Goal: Task Accomplishment & Management: Complete application form

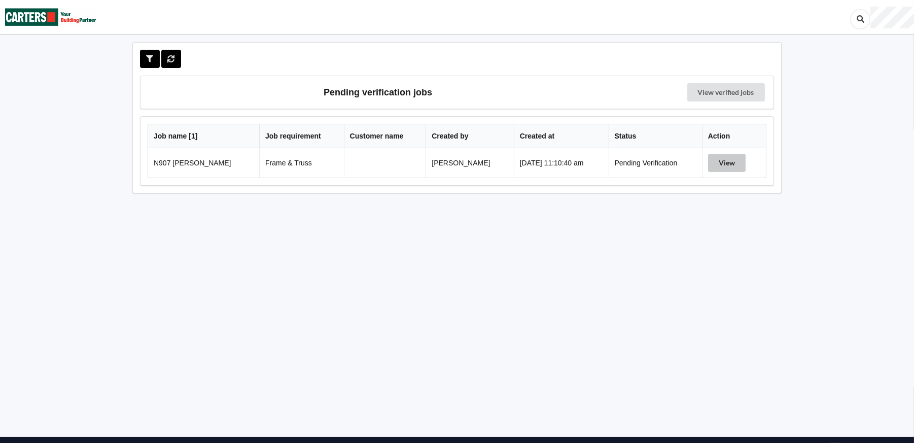
click at [727, 162] on button "View" at bounding box center [727, 163] width 38 height 18
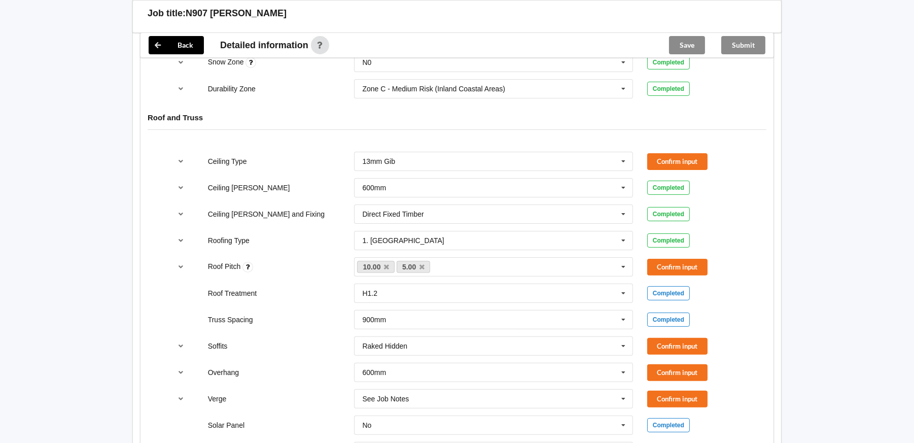
scroll to position [557, 0]
click at [691, 158] on button "Confirm input" at bounding box center [677, 161] width 60 height 17
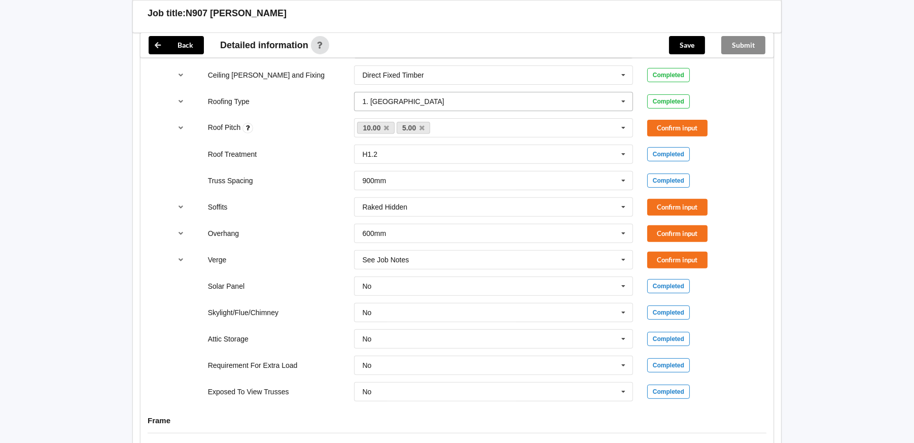
scroll to position [710, 0]
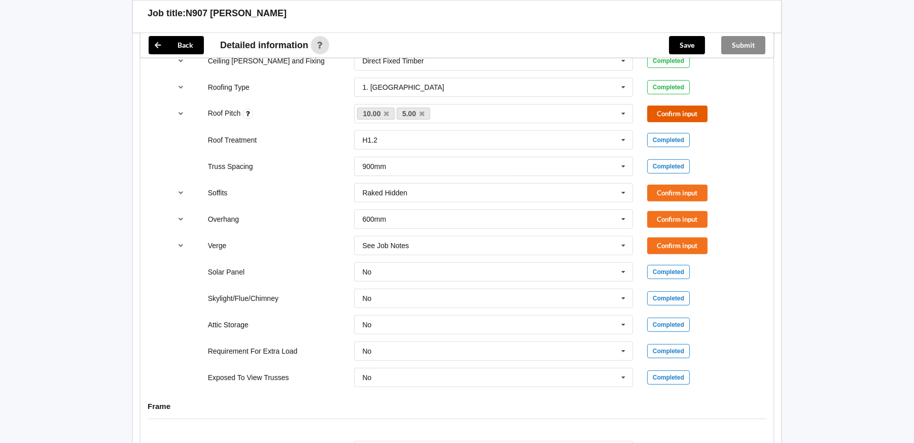
click at [664, 108] on button "Confirm input" at bounding box center [677, 113] width 60 height 17
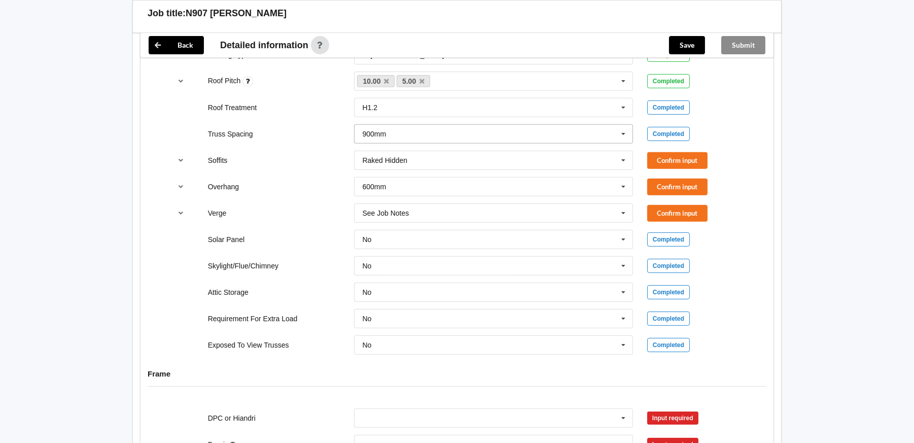
scroll to position [760, 0]
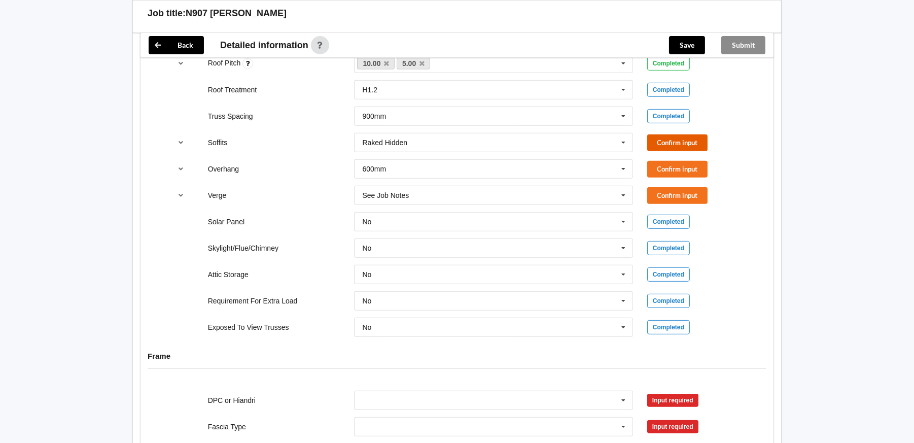
click at [686, 140] on button "Confirm input" at bounding box center [677, 142] width 60 height 17
click at [182, 168] on icon "reference-toggle" at bounding box center [181, 168] width 9 height 6
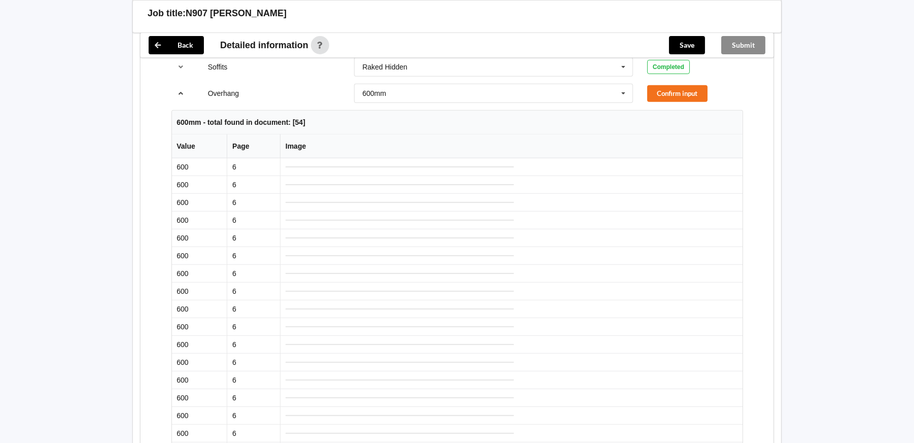
scroll to position [862, 0]
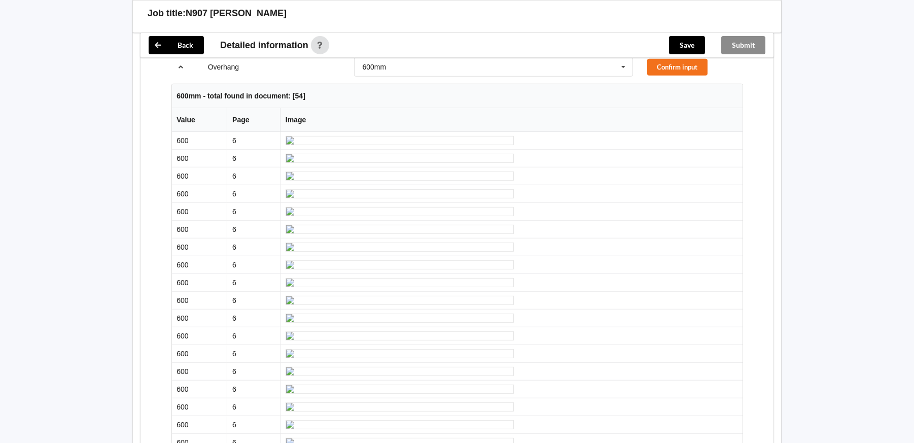
click at [178, 66] on icon "reference-toggle" at bounding box center [181, 66] width 9 height 6
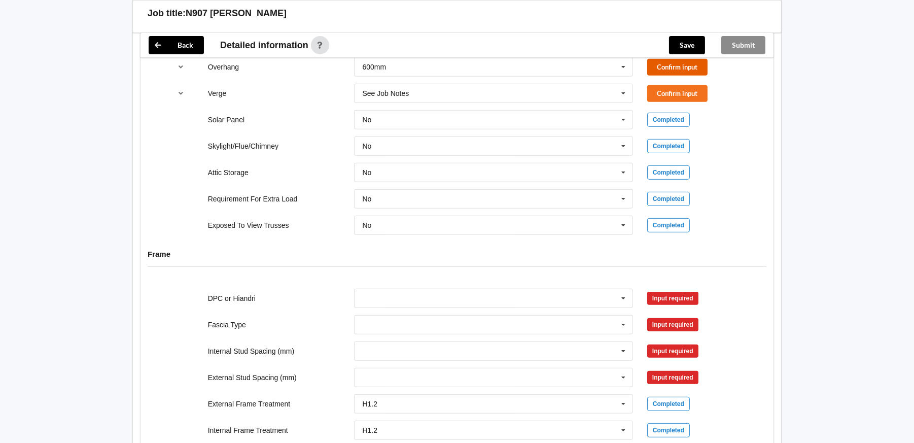
click at [689, 61] on button "Confirm input" at bounding box center [677, 67] width 60 height 17
click at [177, 90] on icon "reference-toggle" at bounding box center [181, 93] width 9 height 6
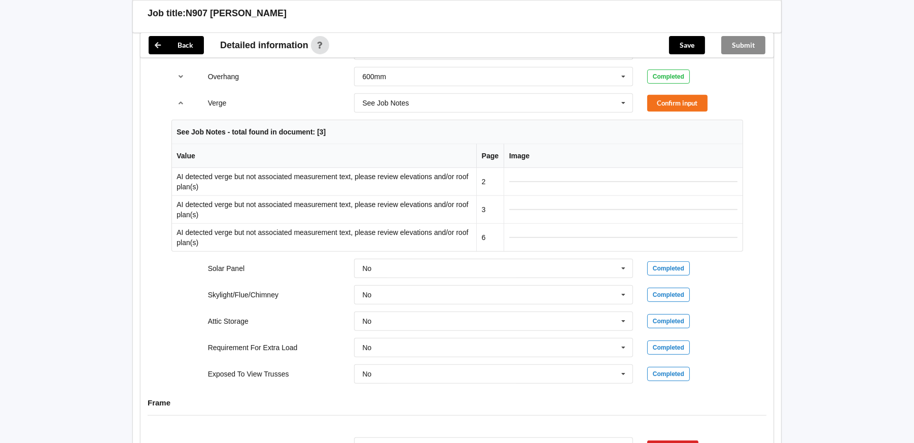
scroll to position [811, 0]
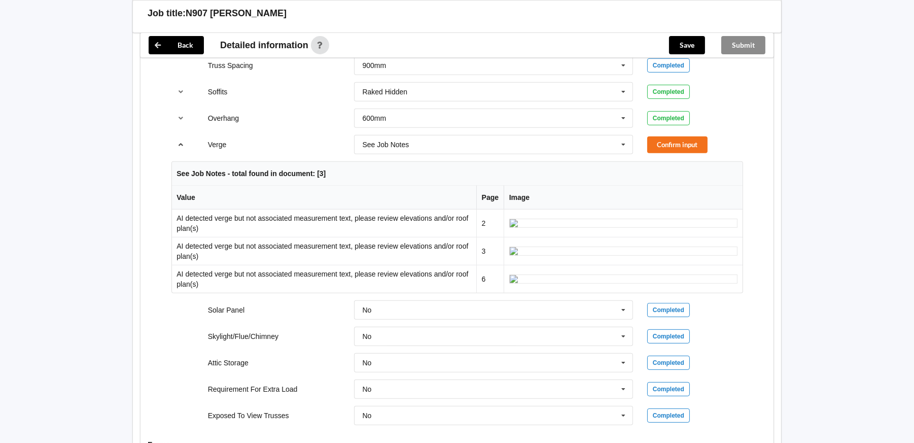
click at [182, 141] on icon "reference-toggle" at bounding box center [181, 144] width 9 height 6
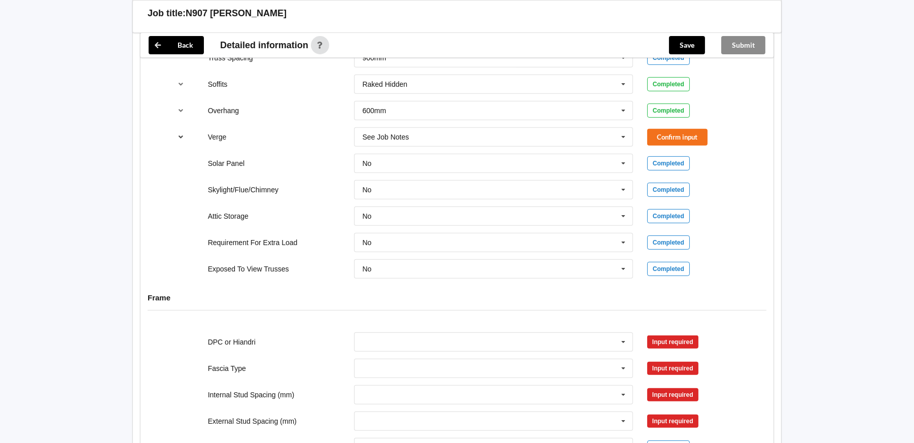
scroll to position [808, 0]
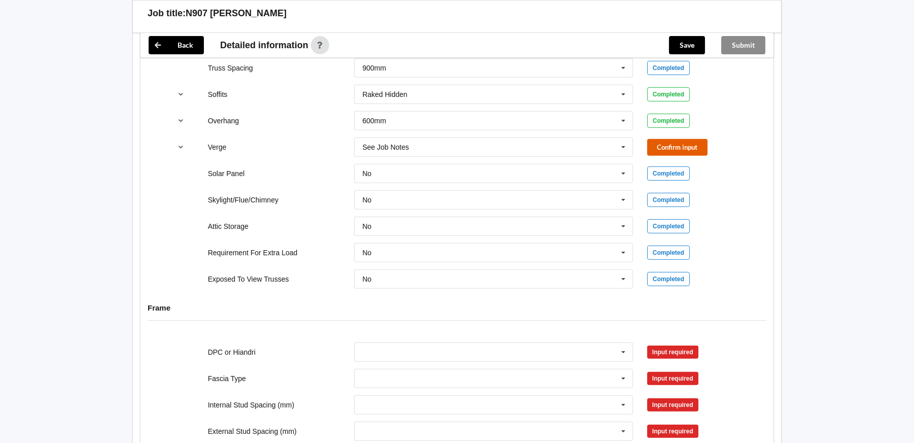
click at [675, 143] on button "Confirm input" at bounding box center [677, 147] width 60 height 17
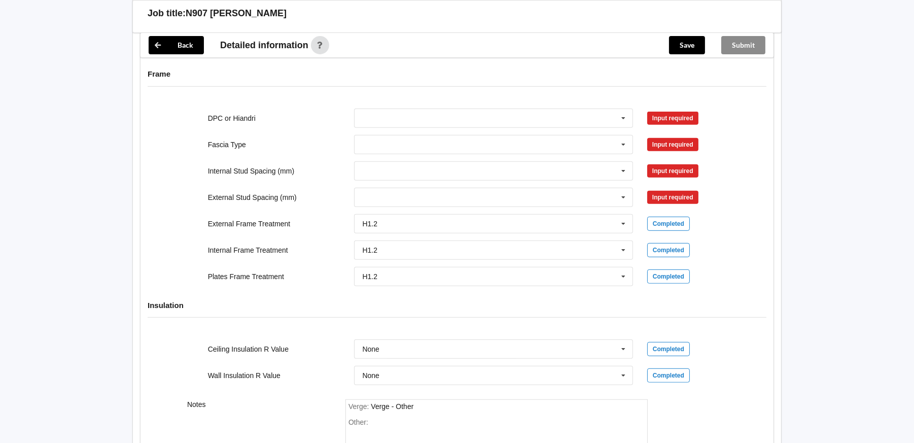
scroll to position [1062, 0]
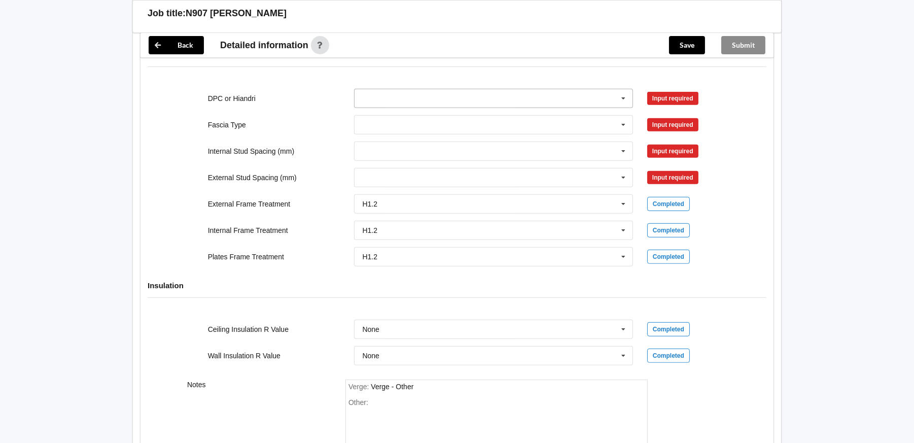
click at [423, 98] on input "text" at bounding box center [494, 98] width 278 height 18
click at [417, 115] on div "DPC Fitted" at bounding box center [493, 116] width 278 height 19
click at [679, 95] on button "Confirm input" at bounding box center [677, 98] width 60 height 17
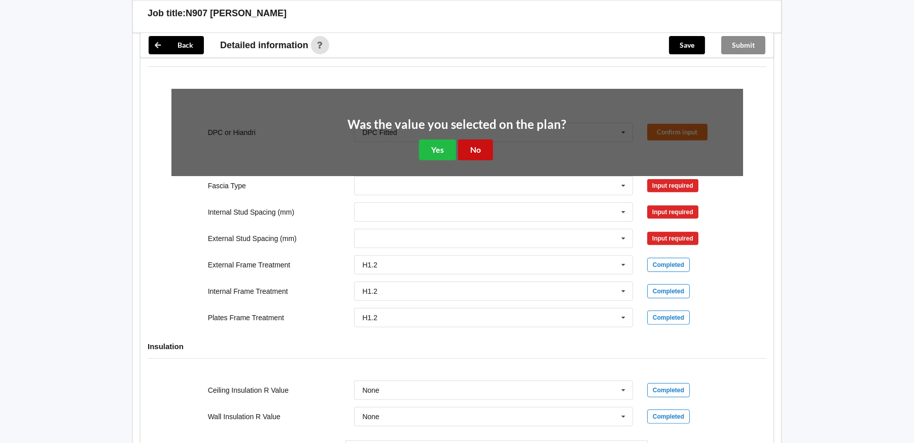
click at [462, 151] on button "No" at bounding box center [475, 149] width 35 height 21
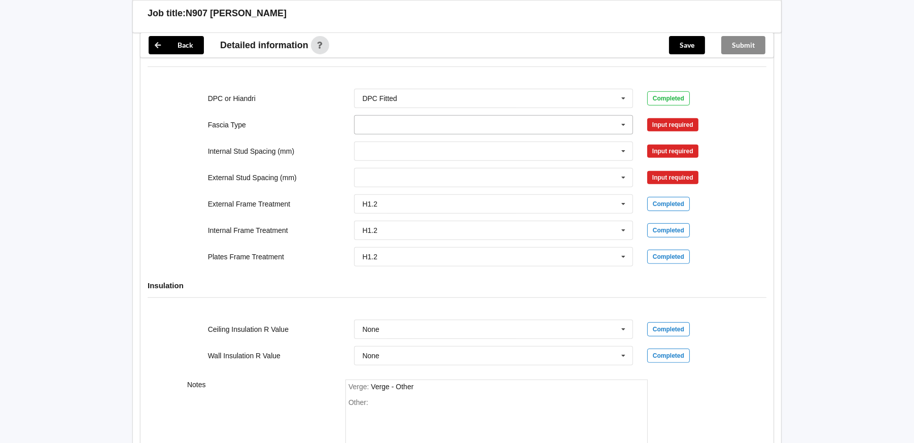
click at [396, 119] on input "text" at bounding box center [494, 125] width 278 height 18
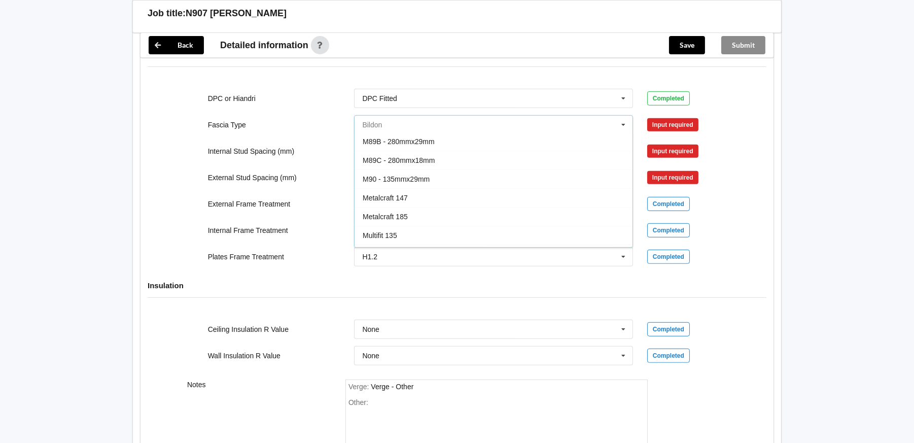
scroll to position [203, 0]
click at [417, 164] on div "Metalcraft 185" at bounding box center [493, 165] width 278 height 19
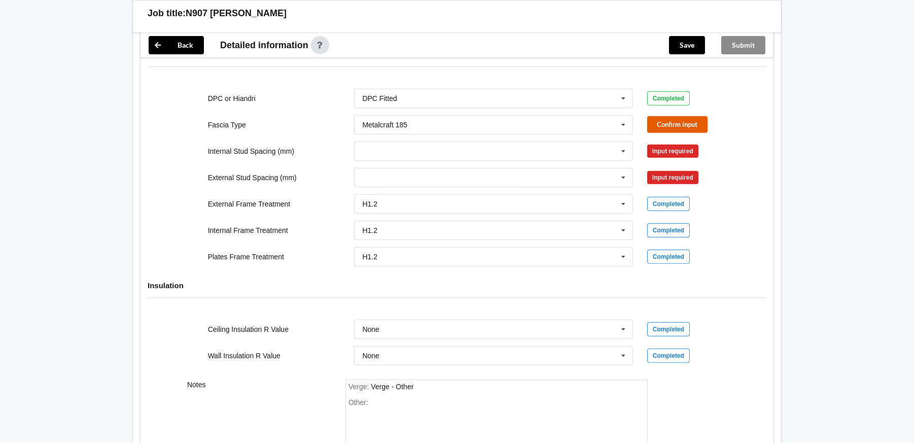
click at [663, 120] on button "Confirm input" at bounding box center [677, 124] width 60 height 17
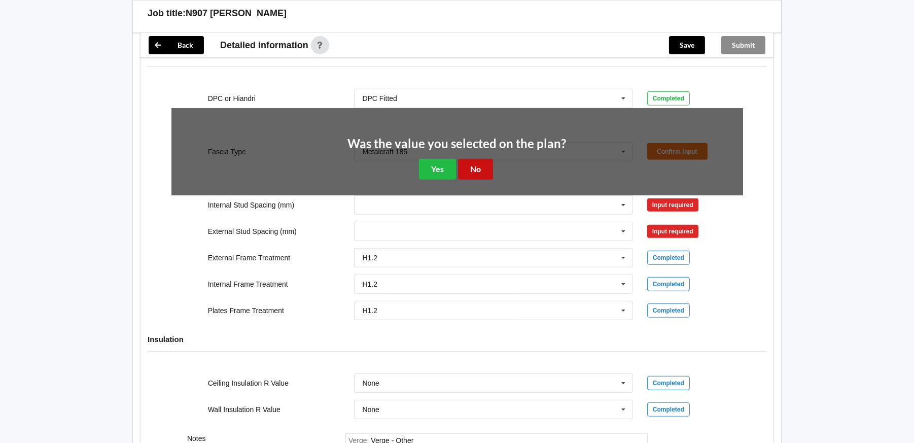
click at [460, 168] on button "No" at bounding box center [475, 169] width 35 height 21
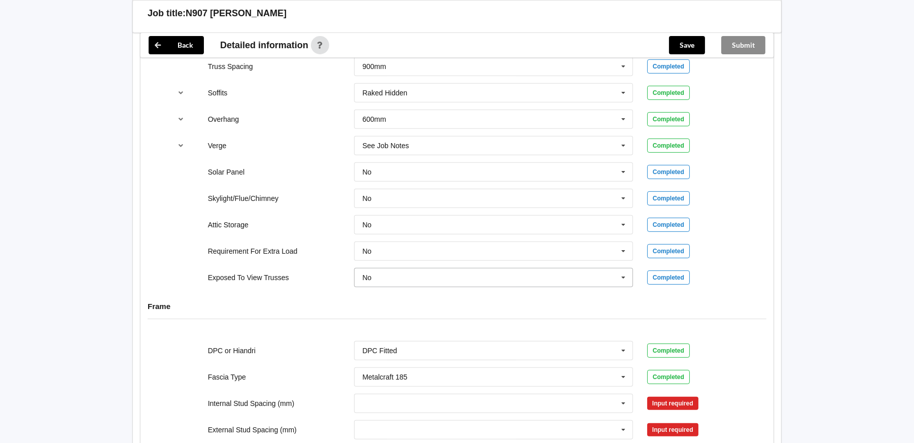
scroll to position [808, 0]
click at [625, 145] on icon at bounding box center [622, 147] width 15 height 19
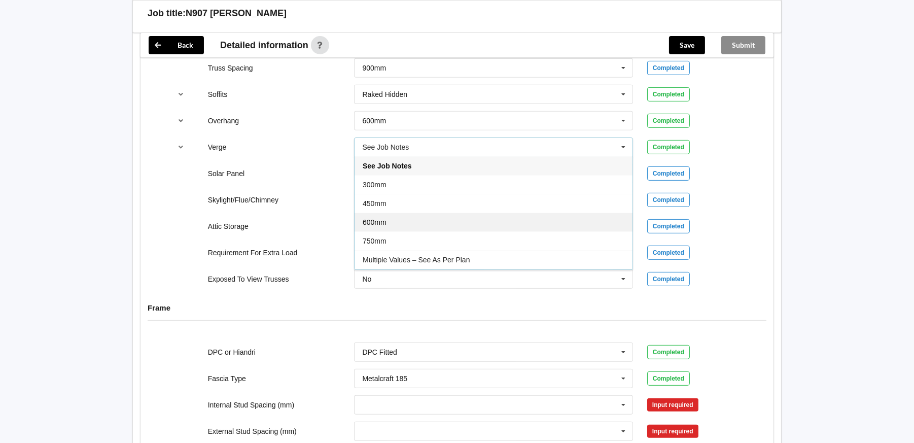
click at [529, 217] on div "600mm" at bounding box center [493, 221] width 278 height 19
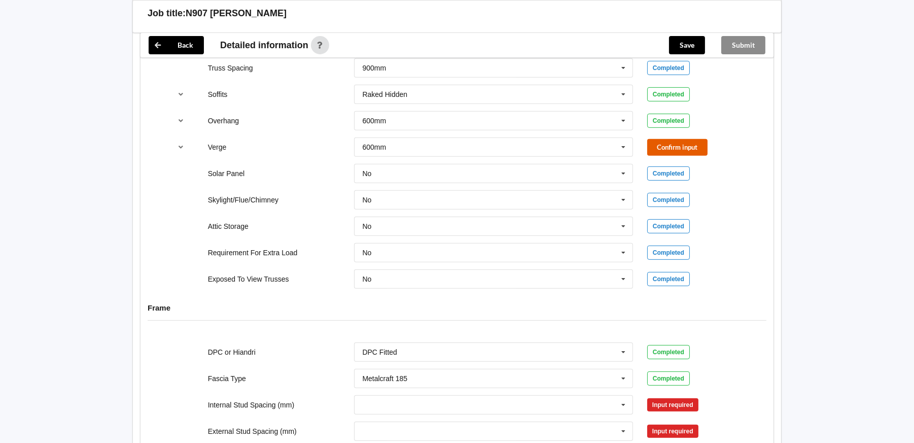
click at [663, 142] on button "Confirm input" at bounding box center [677, 147] width 60 height 17
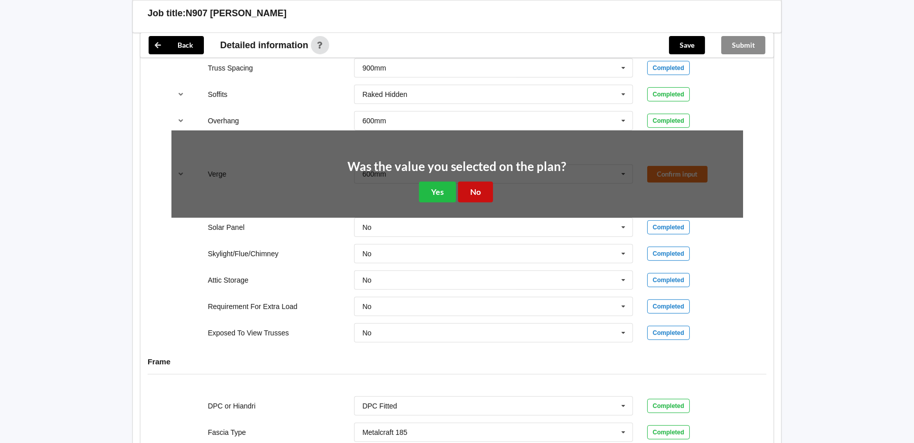
click at [473, 190] on button "No" at bounding box center [475, 191] width 35 height 21
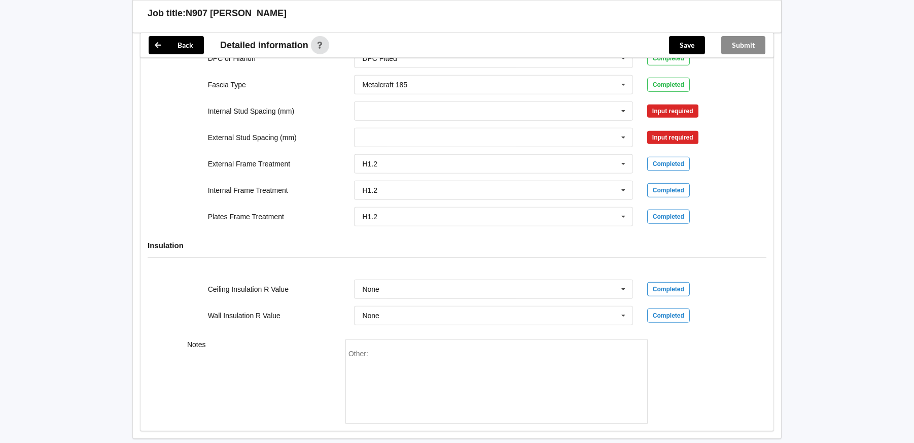
scroll to position [1112, 0]
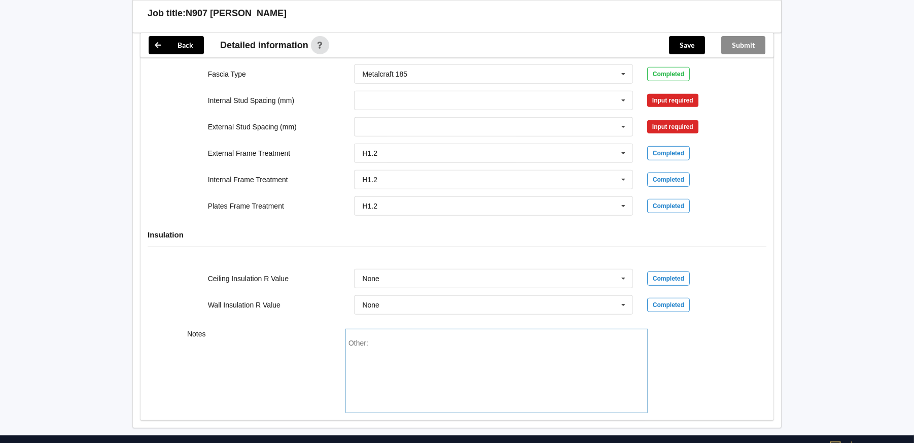
click at [381, 339] on div "Other:" at bounding box center [496, 374] width 296 height 71
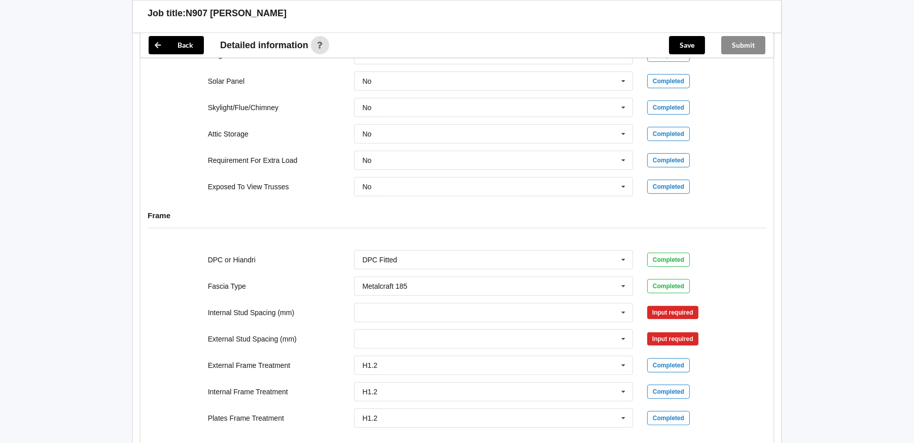
scroll to position [850, 0]
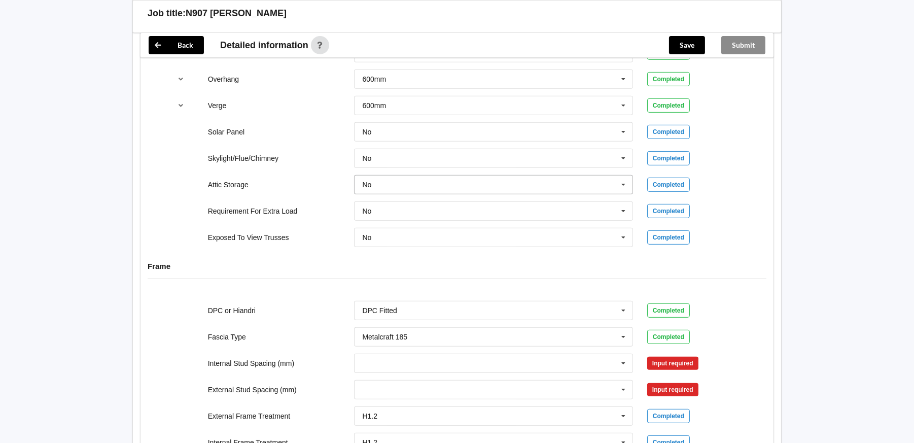
click at [416, 184] on input "text" at bounding box center [494, 184] width 278 height 18
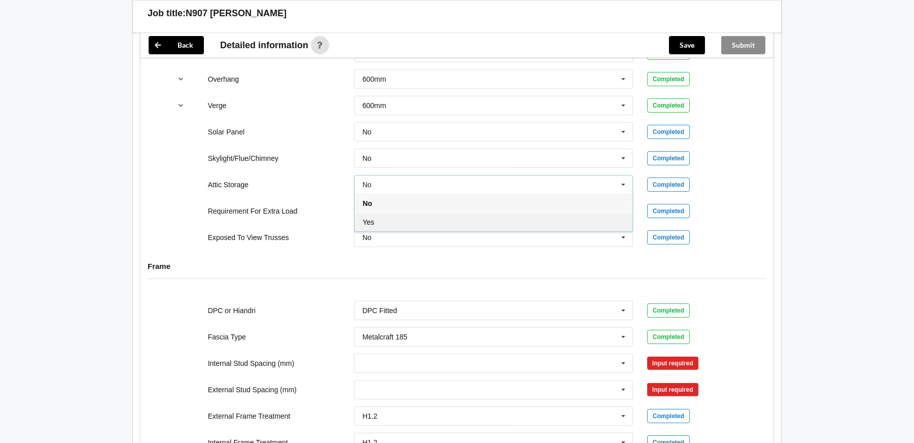
click at [385, 226] on div "Yes" at bounding box center [493, 221] width 278 height 19
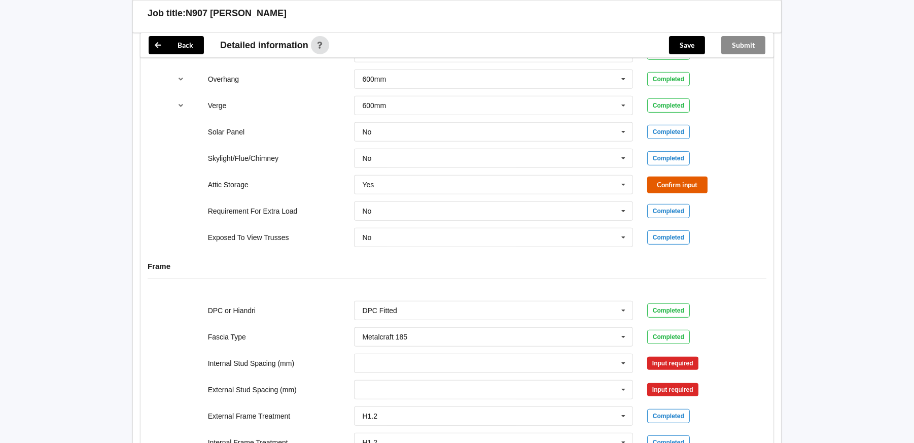
click at [670, 186] on button "Confirm input" at bounding box center [677, 184] width 60 height 17
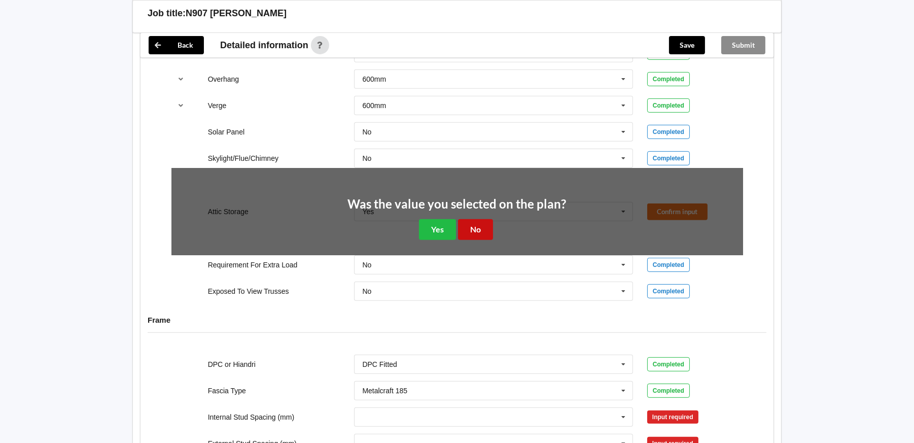
click at [471, 223] on button "No" at bounding box center [475, 229] width 35 height 21
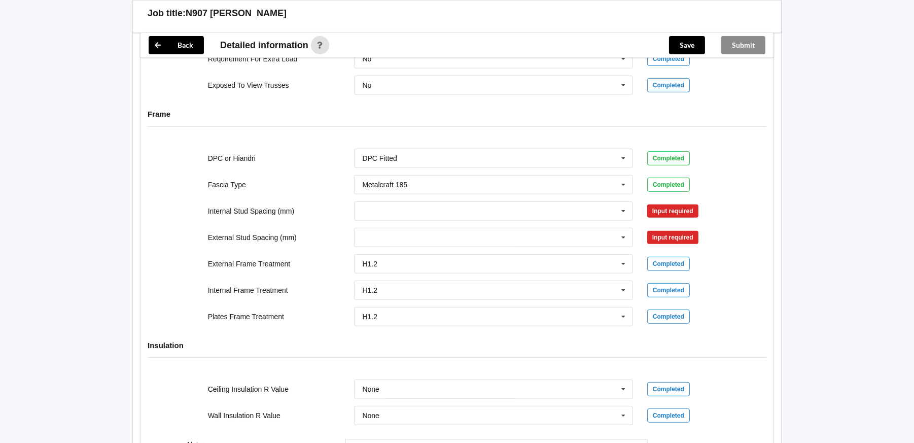
scroll to position [1052, 0]
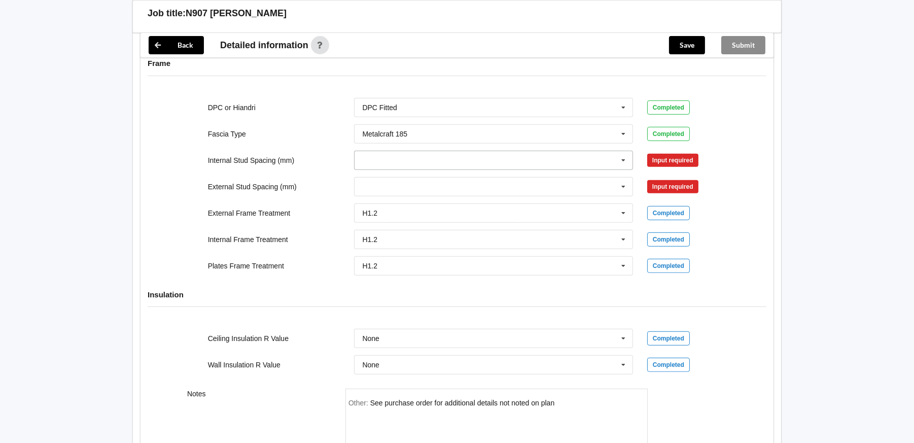
click at [621, 159] on icon at bounding box center [622, 160] width 15 height 19
click at [627, 186] on icon at bounding box center [622, 186] width 15 height 19
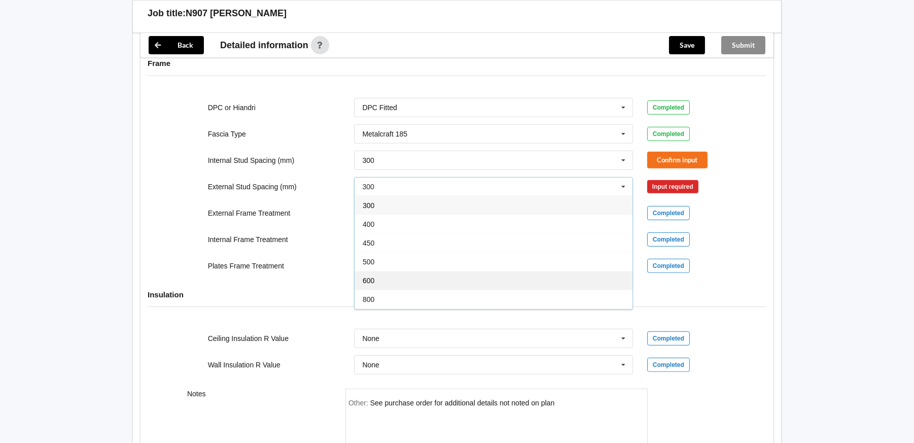
click at [485, 277] on div "600" at bounding box center [493, 280] width 278 height 19
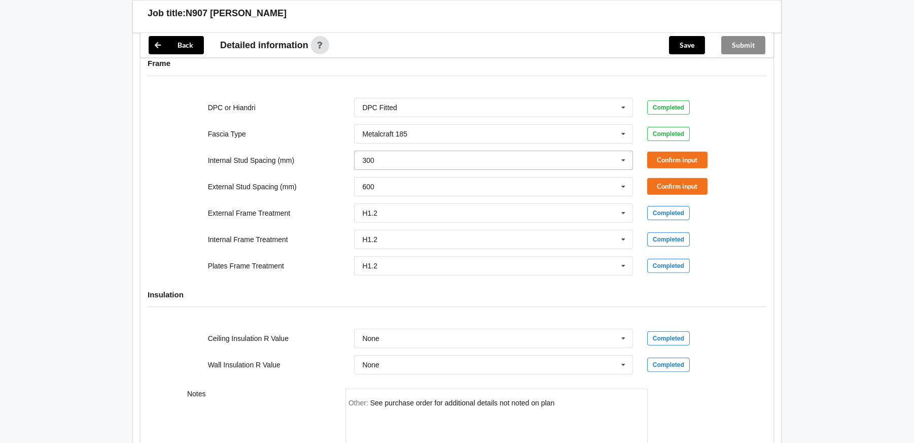
click at [627, 155] on icon at bounding box center [622, 160] width 15 height 19
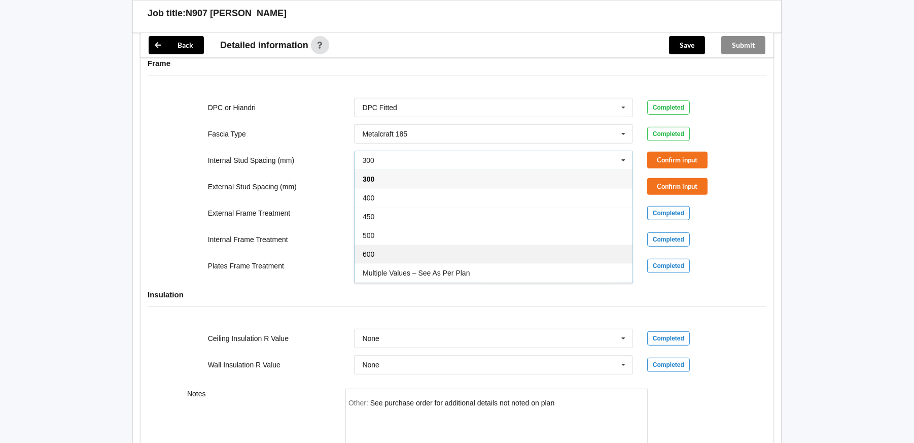
click at [504, 251] on div "600" at bounding box center [493, 253] width 278 height 19
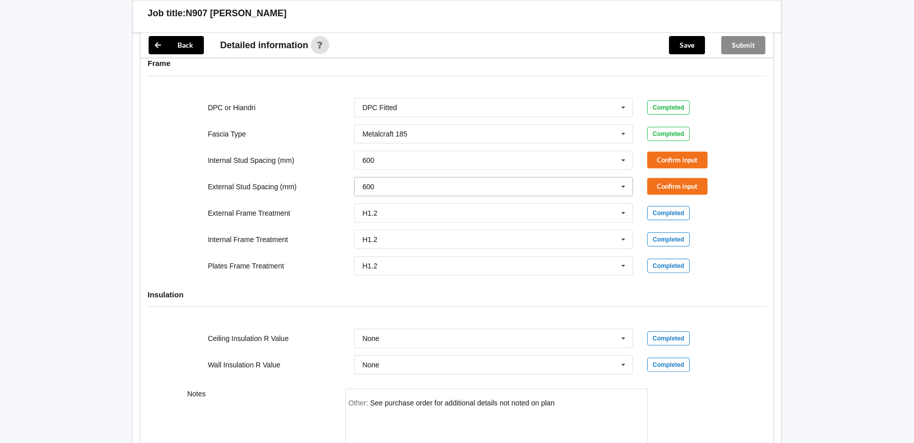
click at [621, 185] on icon at bounding box center [622, 186] width 15 height 19
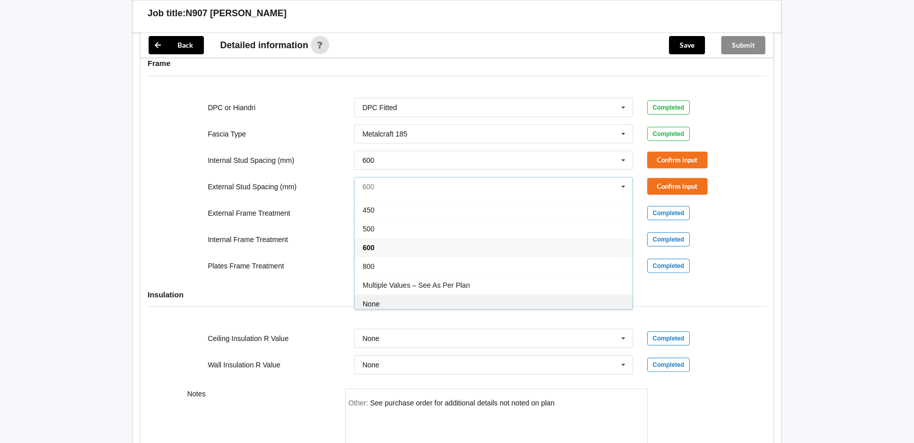
scroll to position [50, 0]
click at [541, 302] on div "See Job Notes" at bounding box center [493, 305] width 278 height 19
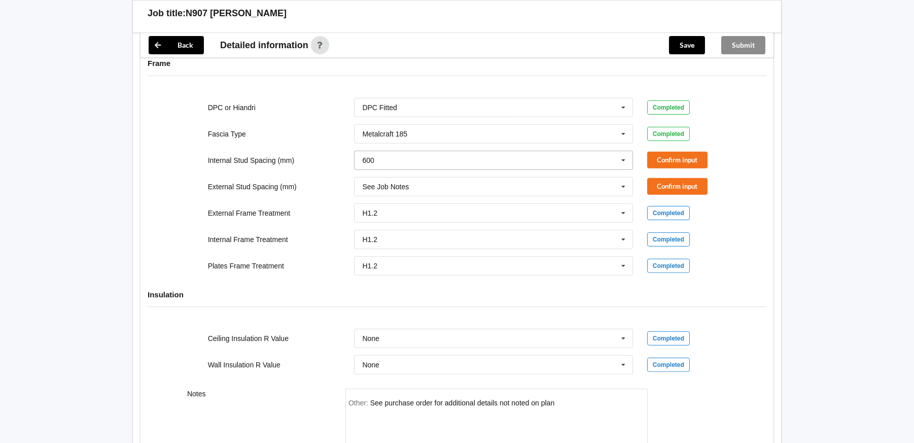
click at [624, 159] on icon at bounding box center [622, 160] width 15 height 19
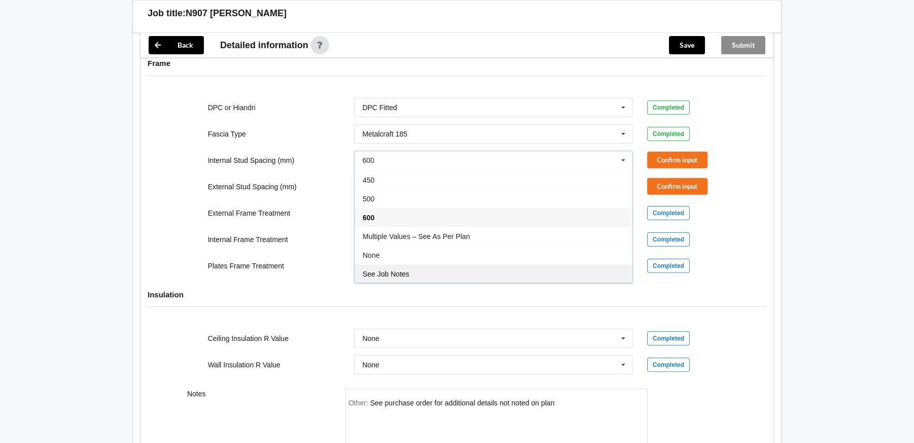
click at [517, 271] on div "See Job Notes" at bounding box center [493, 273] width 278 height 19
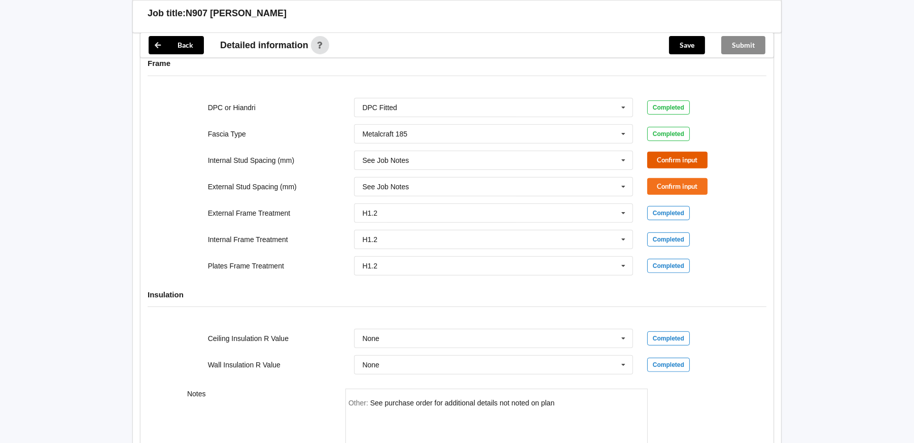
click at [674, 160] on button "Confirm input" at bounding box center [677, 160] width 60 height 17
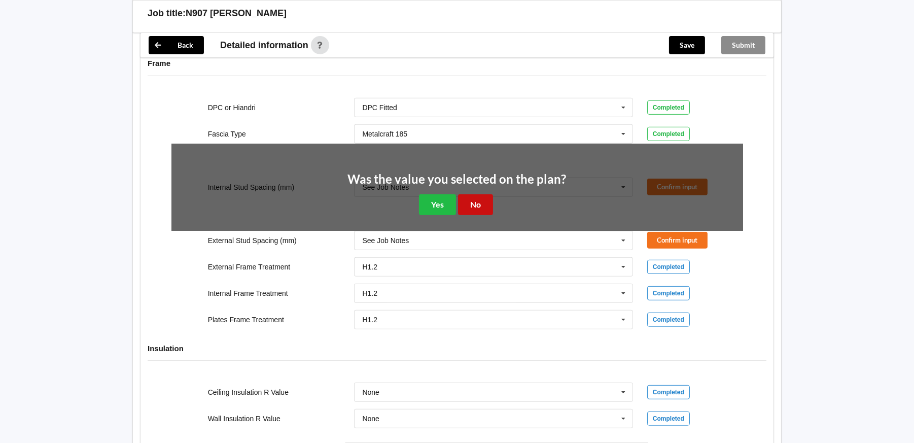
click at [471, 207] on button "No" at bounding box center [475, 204] width 35 height 21
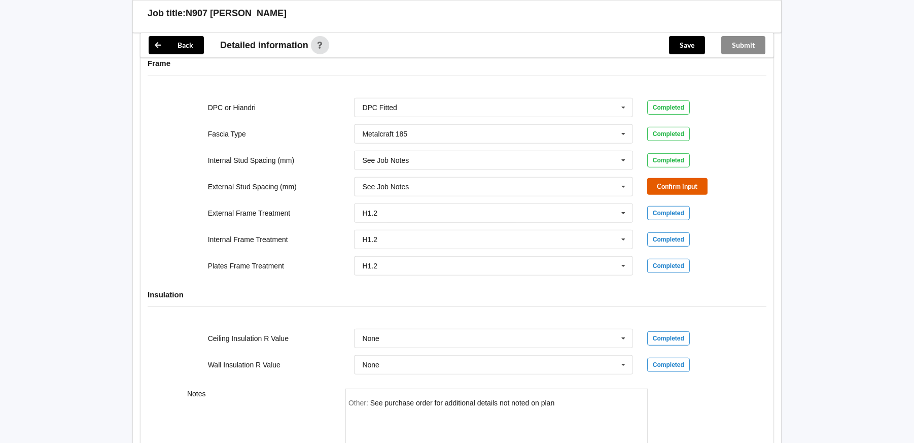
click at [694, 180] on button "Confirm input" at bounding box center [677, 186] width 60 height 17
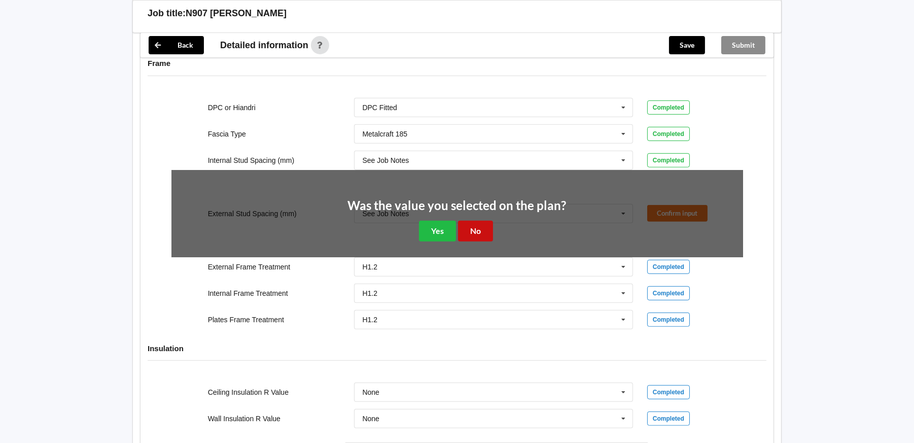
click at [479, 226] on button "No" at bounding box center [475, 231] width 35 height 21
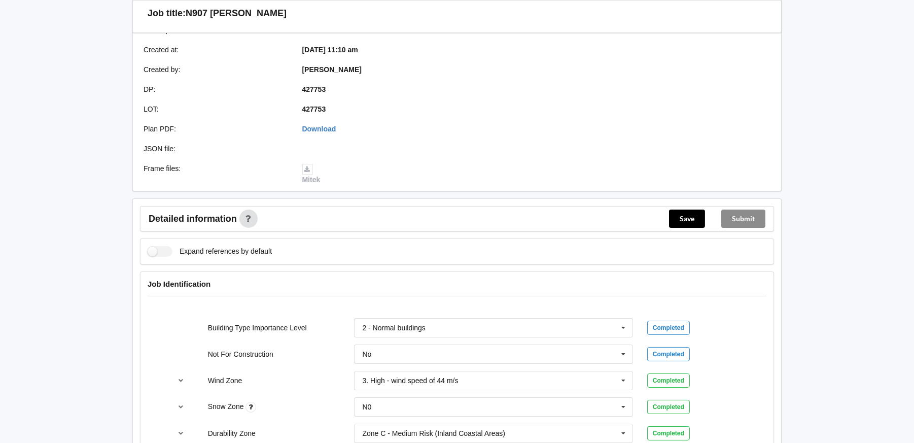
scroll to position [89, 0]
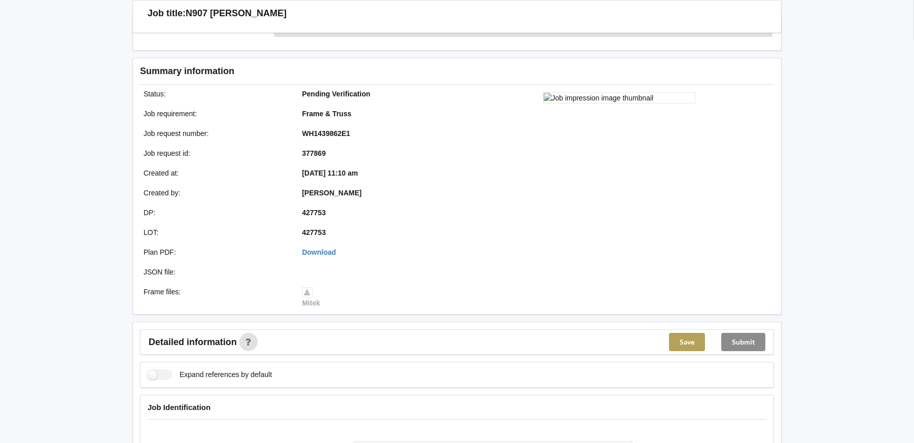
click at [682, 337] on button "Save" at bounding box center [687, 342] width 36 height 18
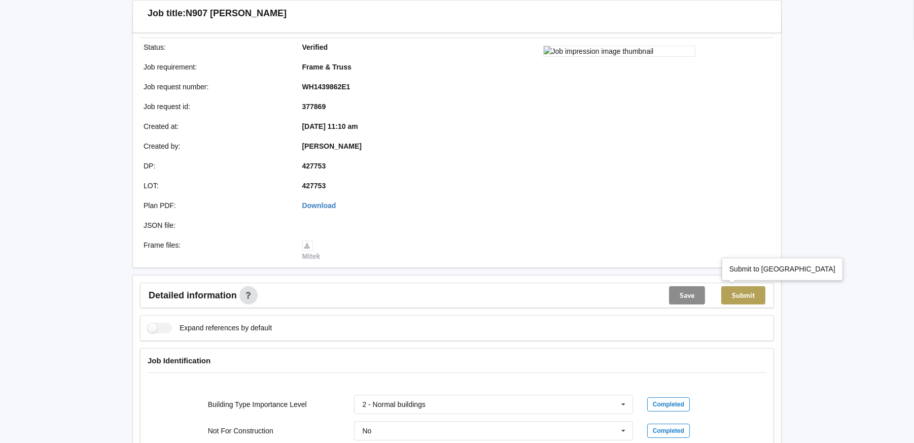
click at [741, 296] on button "Submit" at bounding box center [743, 295] width 44 height 18
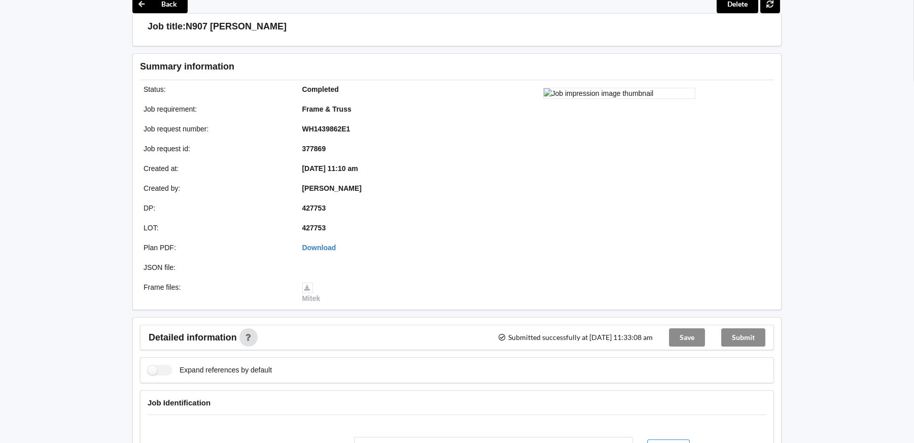
scroll to position [0, 0]
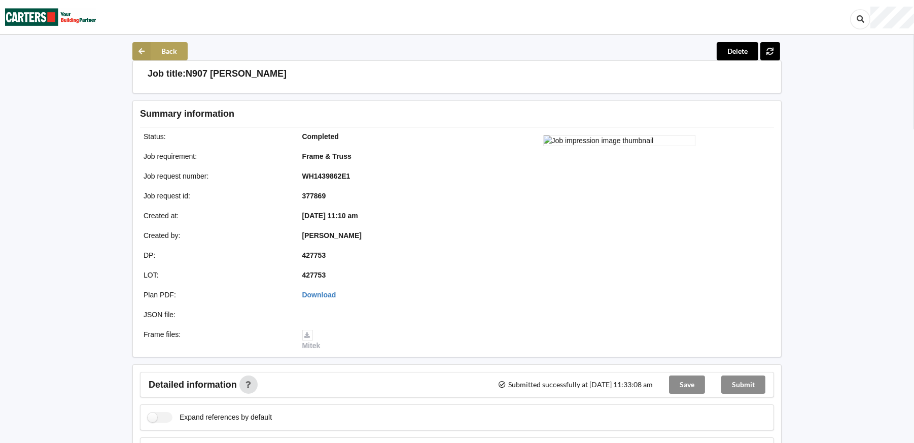
click at [140, 51] on icon at bounding box center [141, 51] width 18 height 18
